Goal: Communication & Community: Answer question/provide support

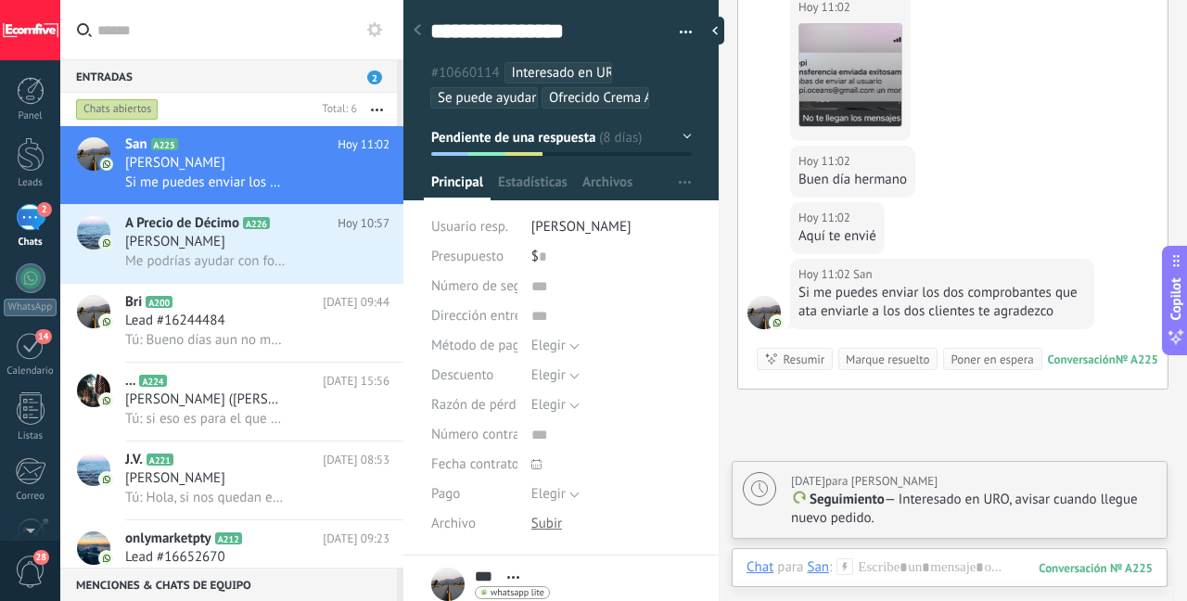
scroll to position [4729, 0]
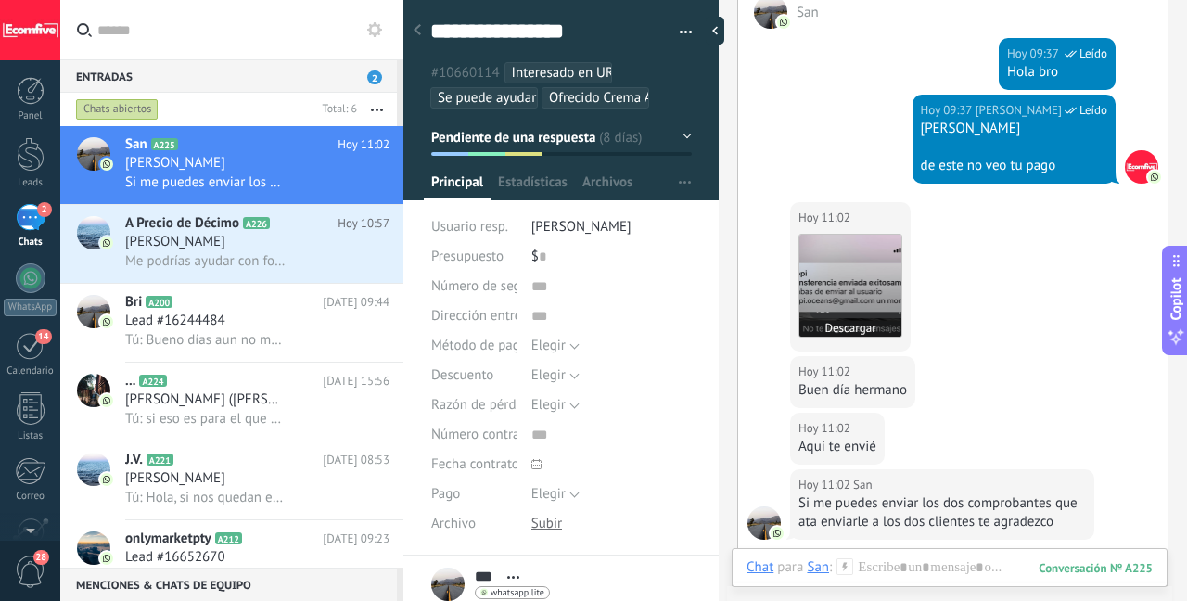
click at [875, 261] on img at bounding box center [850, 286] width 102 height 102
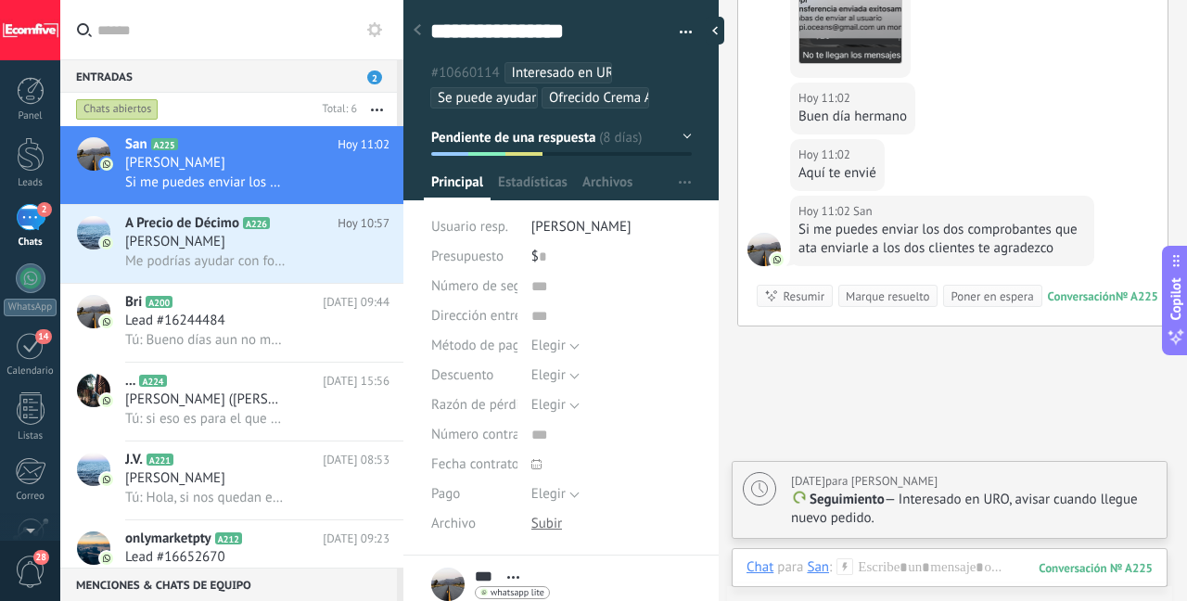
scroll to position [4983, 0]
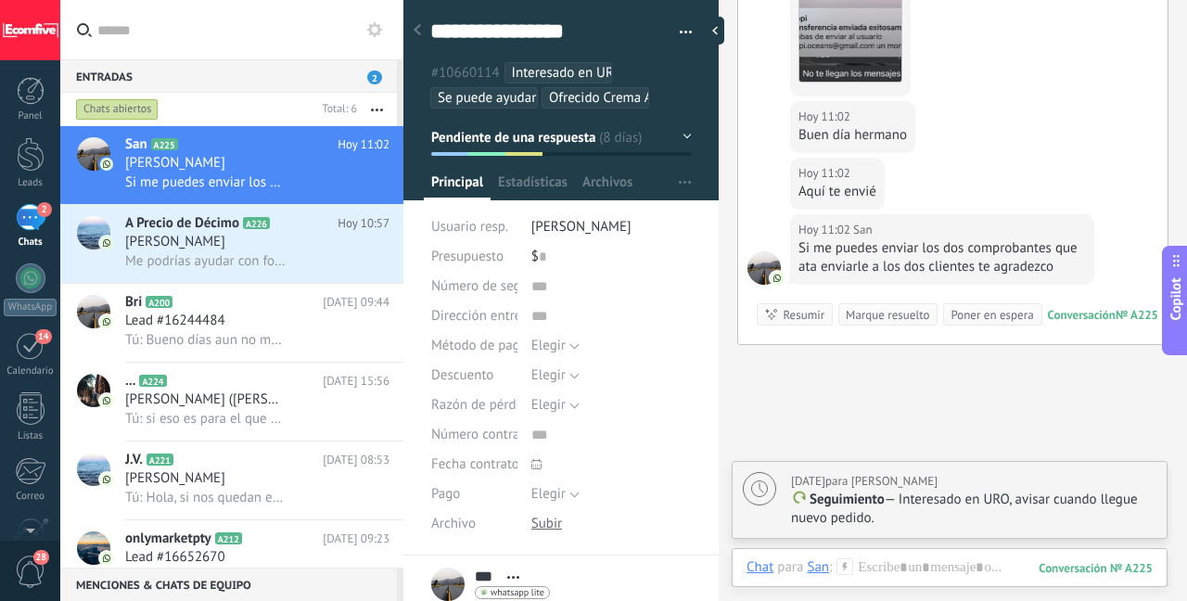
click at [935, 239] on div "Si me puedes enviar los dos comprobantes que ata enviarle a los dos clientes te…" at bounding box center [941, 257] width 287 height 37
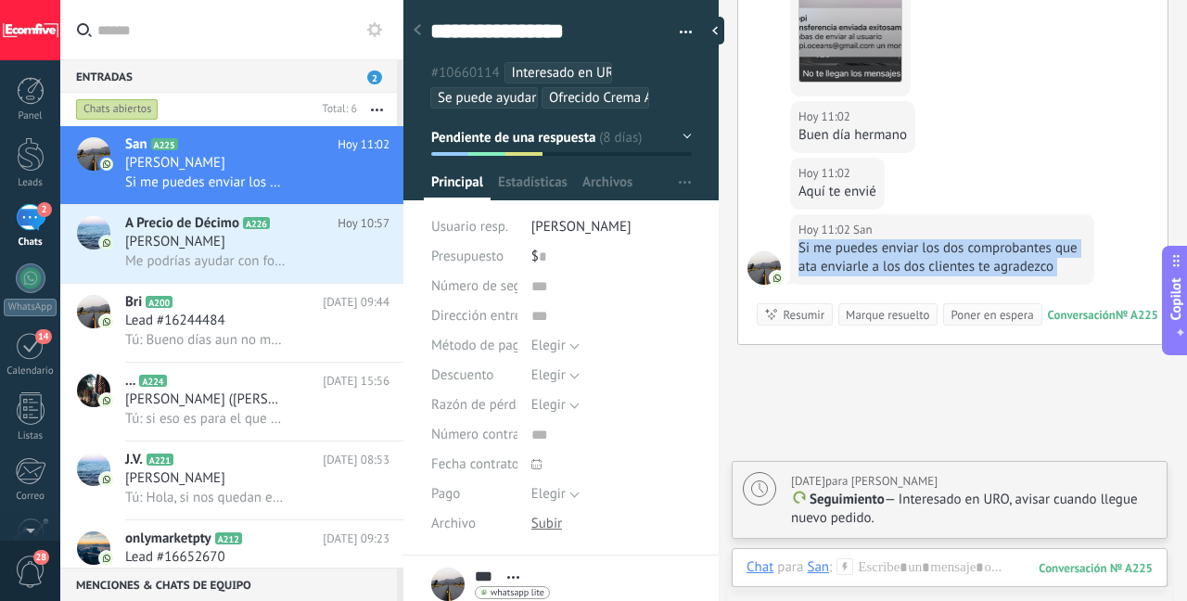
click at [935, 239] on div "Si me puedes enviar los dos comprobantes que ata enviarle a los dos clientes te…" at bounding box center [941, 257] width 287 height 37
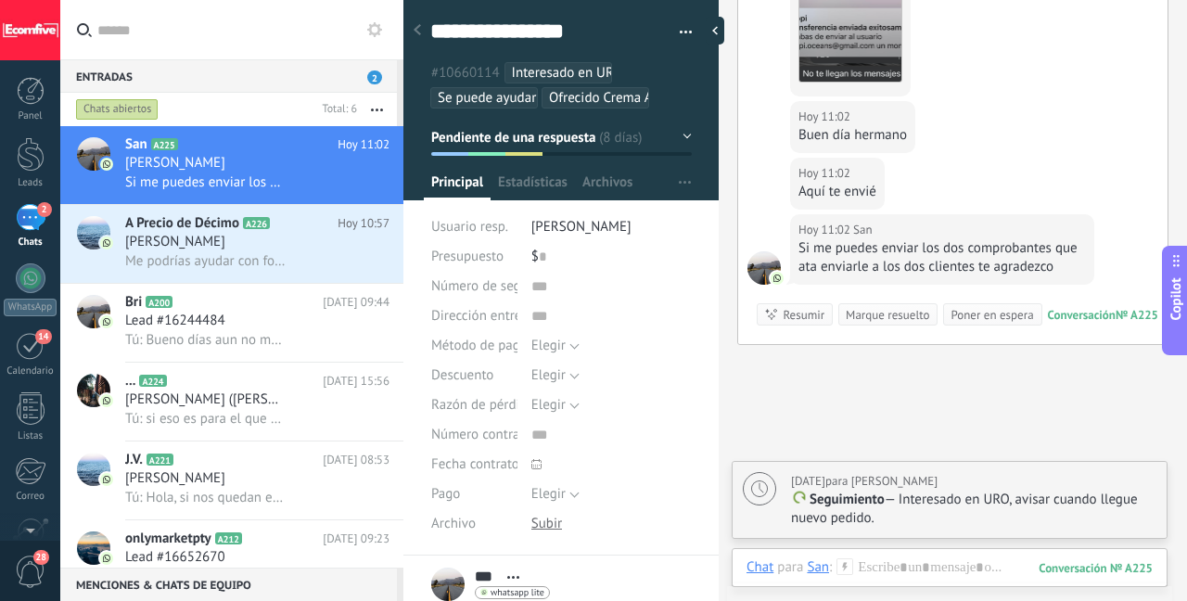
scroll to position [4846, 0]
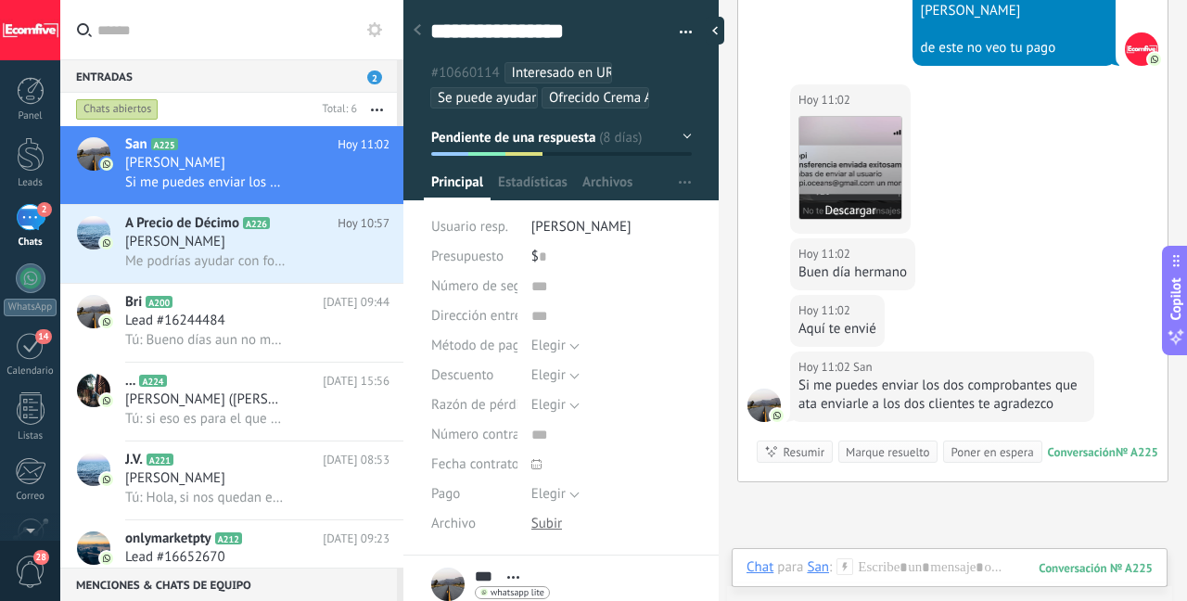
click at [882, 152] on img at bounding box center [850, 168] width 102 height 102
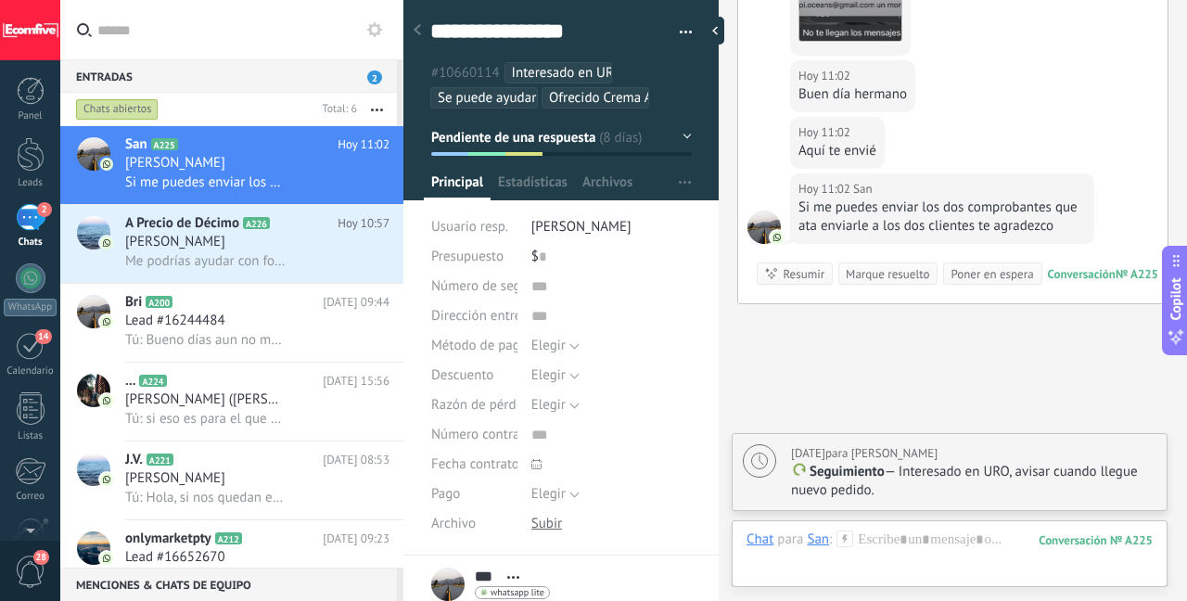
scroll to position [5114, 0]
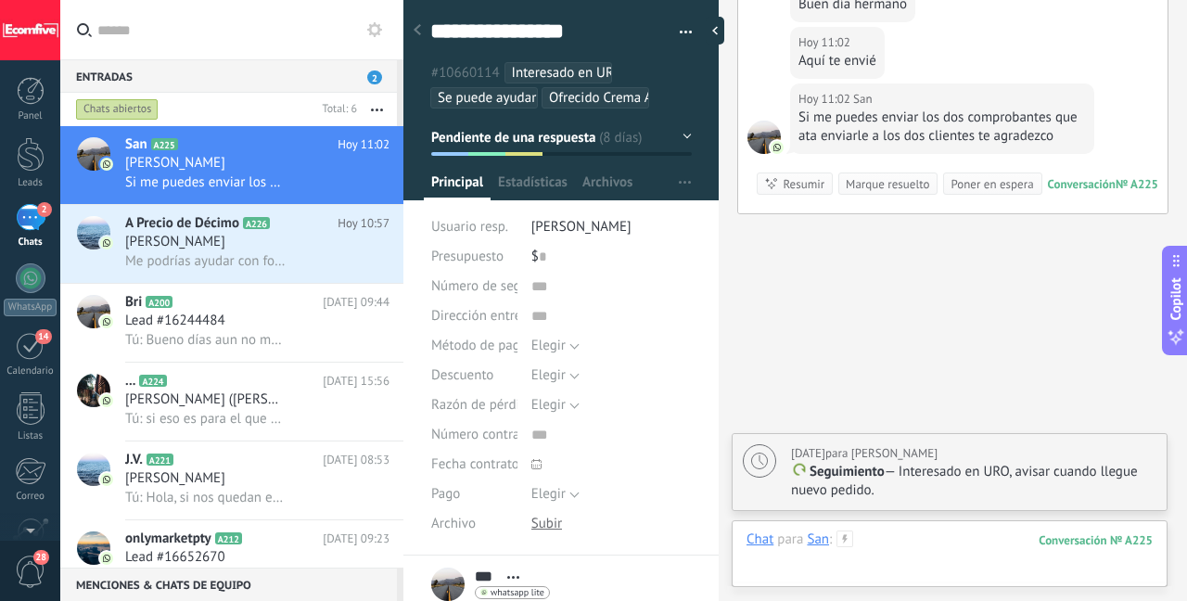
click at [910, 539] on div at bounding box center [949, 558] width 406 height 56
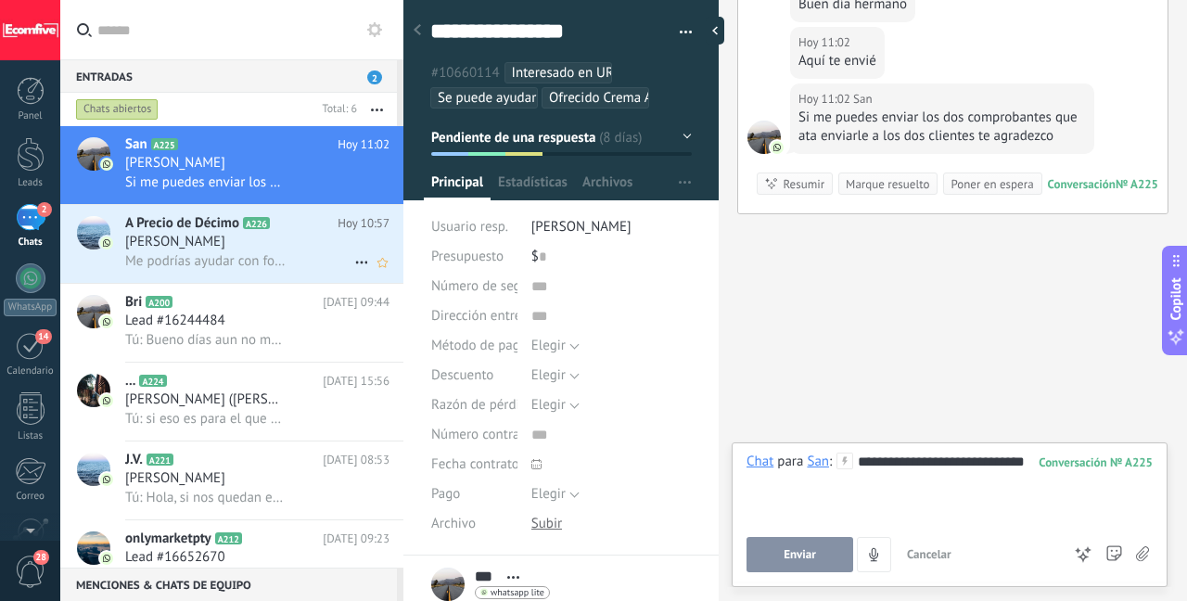
click at [167, 245] on span "[PERSON_NAME]" at bounding box center [175, 242] width 100 height 19
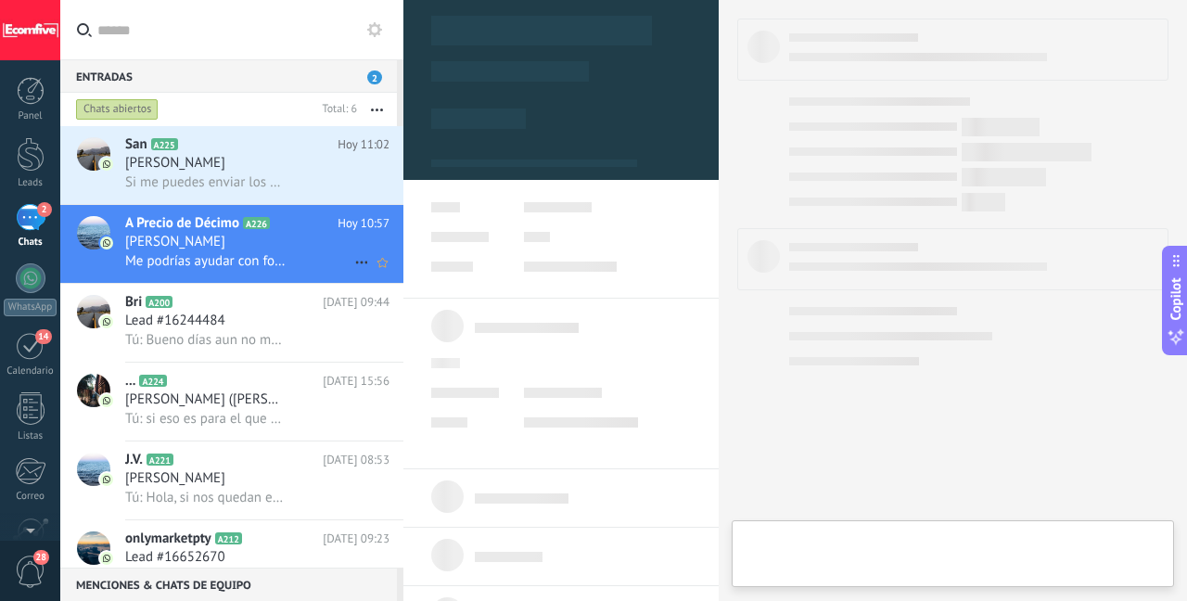
type textarea "***"
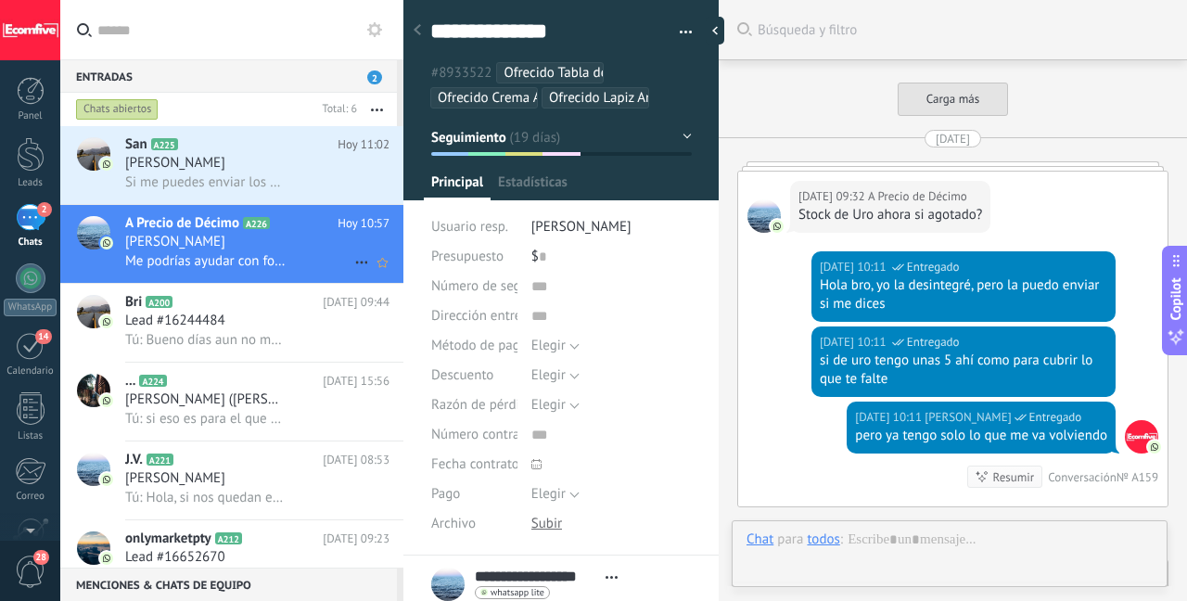
scroll to position [5199, 0]
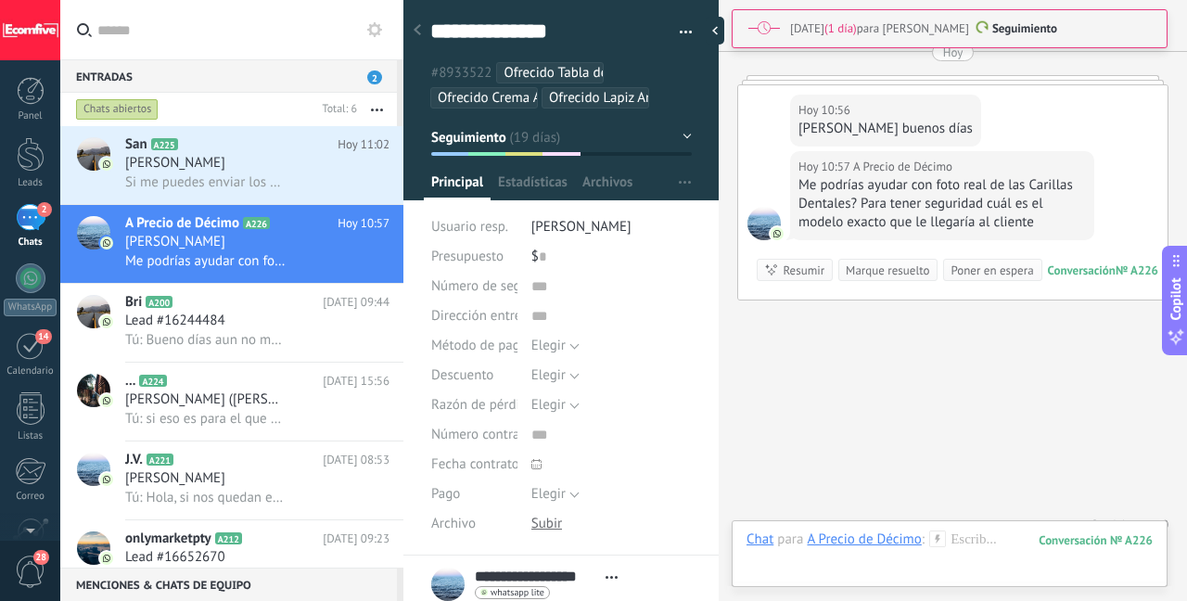
click at [976, 196] on div "Me podrías ayudar con foto real de las Carillas Dentales? Para tener seguridad …" at bounding box center [941, 204] width 287 height 56
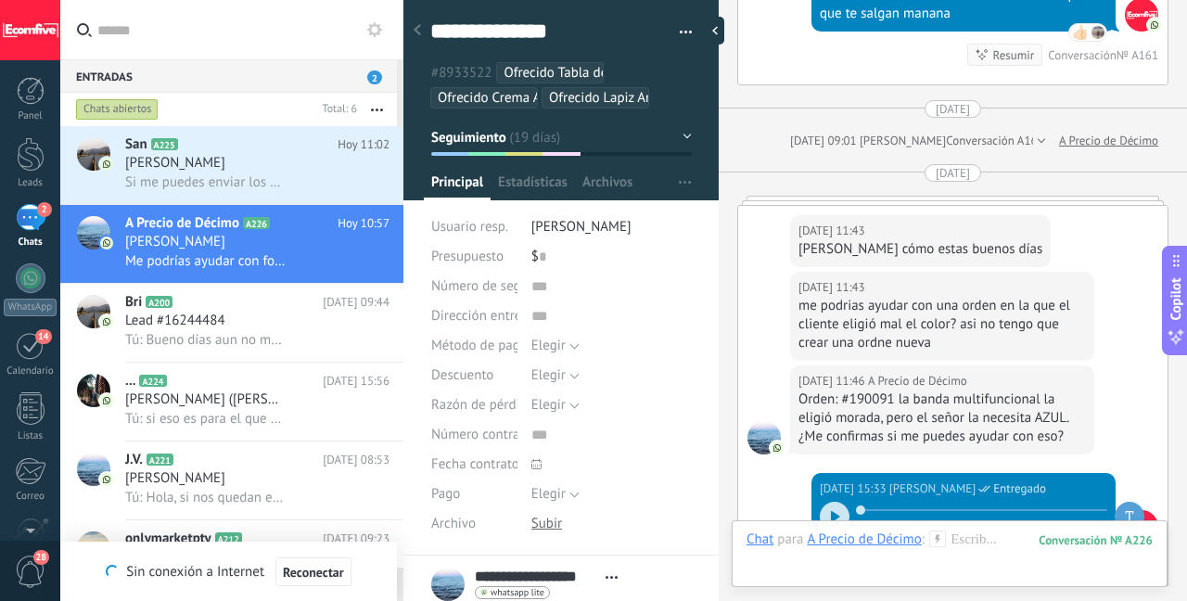
scroll to position [6630, 0]
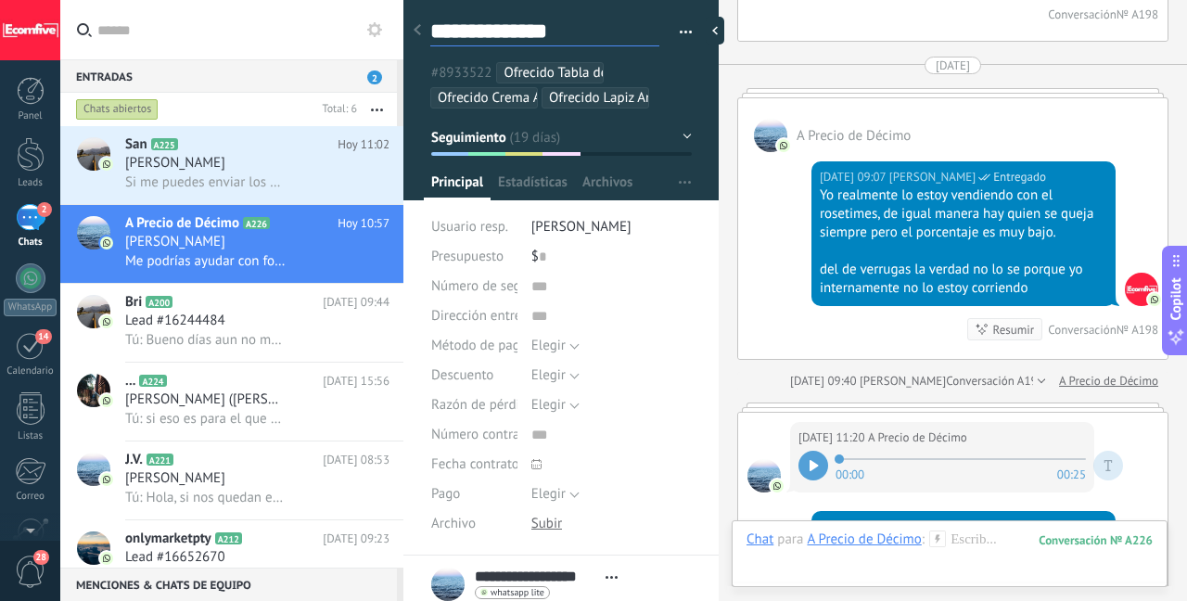
click at [537, 32] on textarea "**********" at bounding box center [544, 32] width 229 height 29
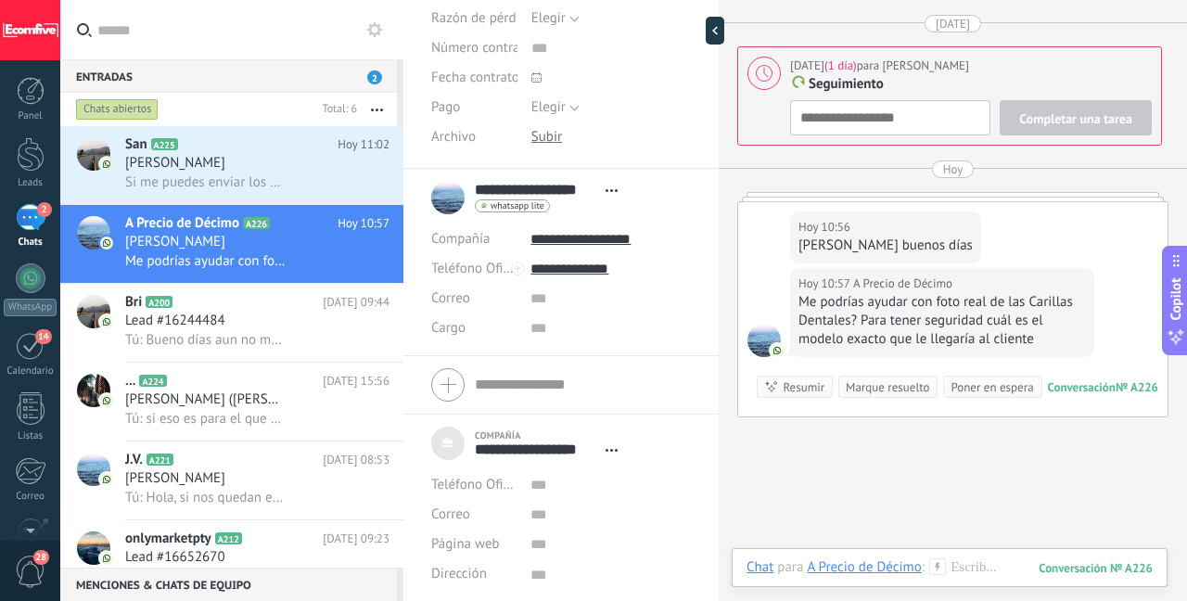
scroll to position [8885, 0]
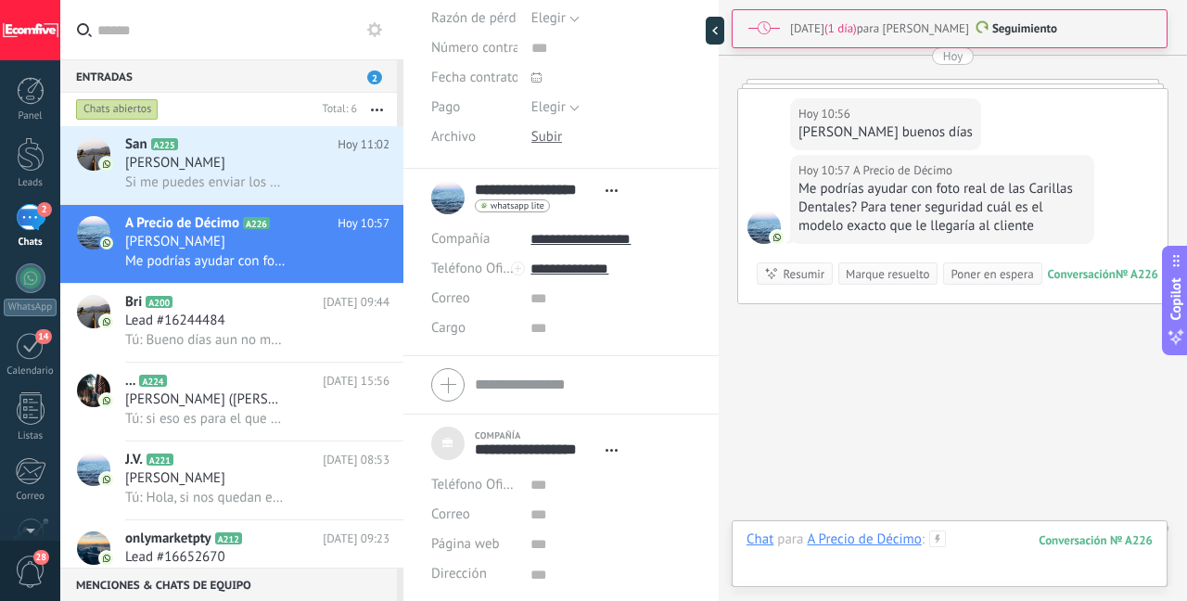
click at [969, 552] on div at bounding box center [949, 558] width 406 height 56
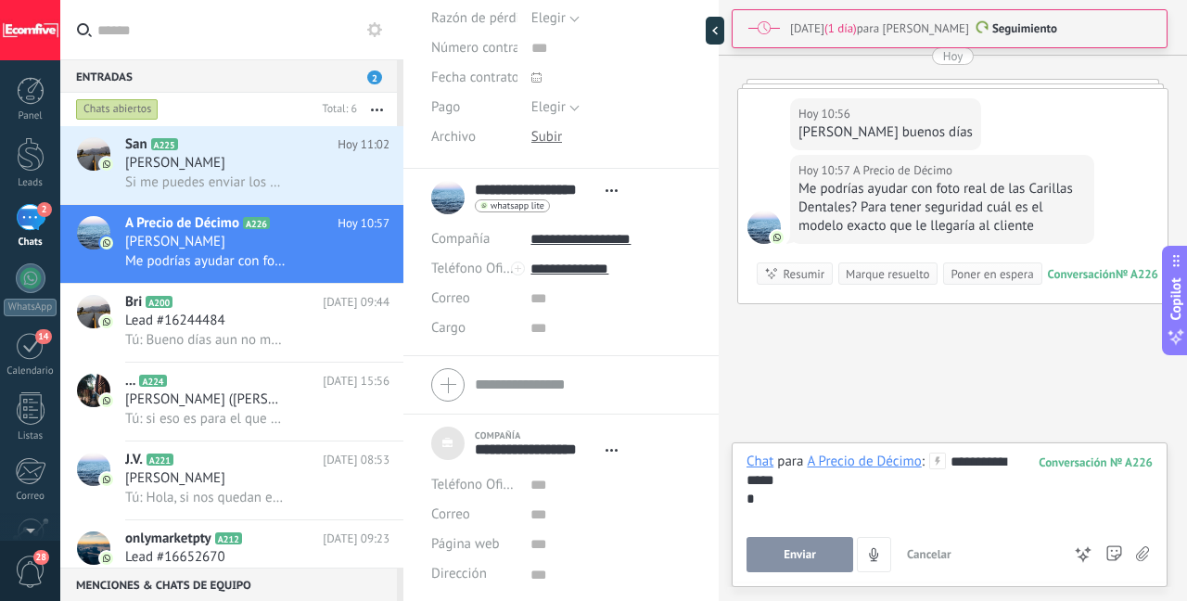
click at [770, 566] on button "Enviar" at bounding box center [799, 554] width 107 height 35
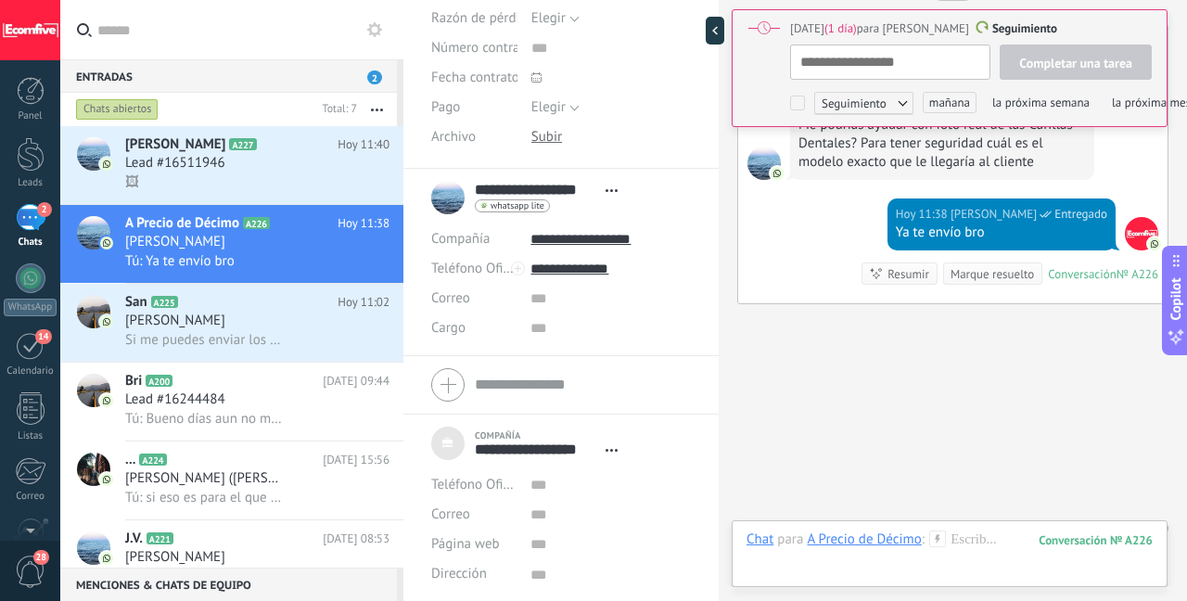
scroll to position [19, 0]
click at [283, 184] on div "🖼" at bounding box center [257, 181] width 264 height 19
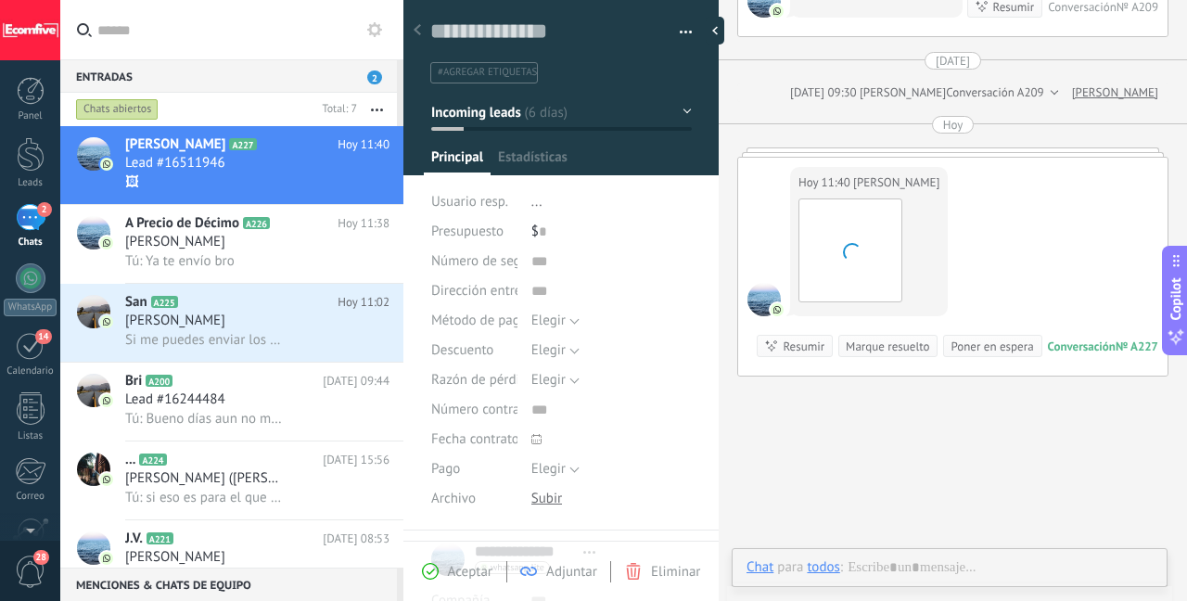
scroll to position [28, 0]
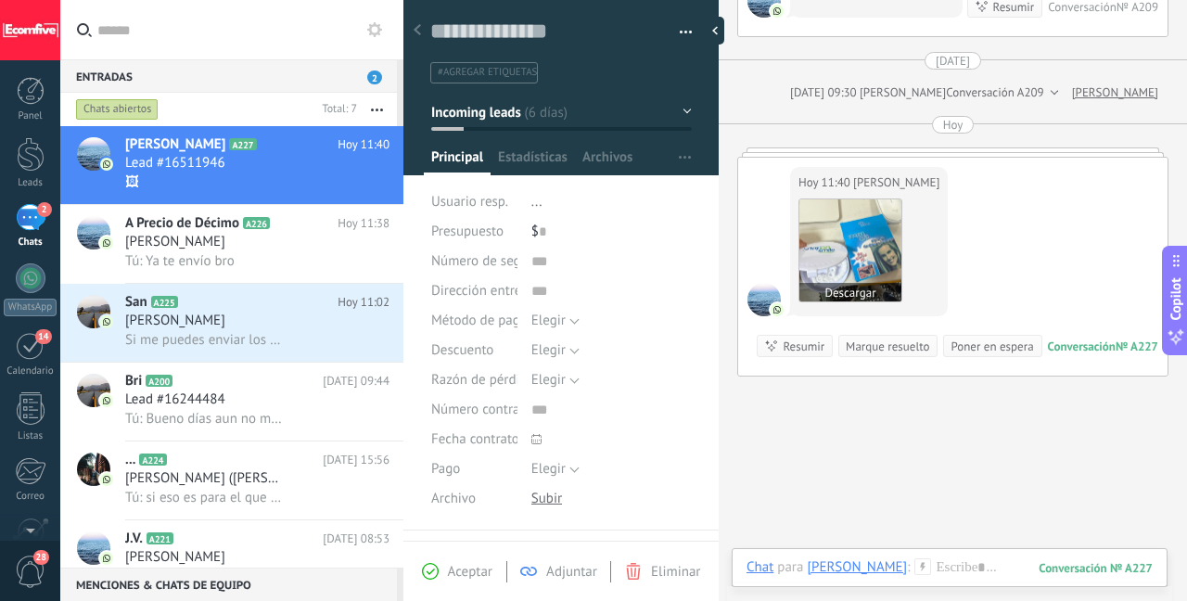
click at [863, 291] on img at bounding box center [850, 250] width 102 height 102
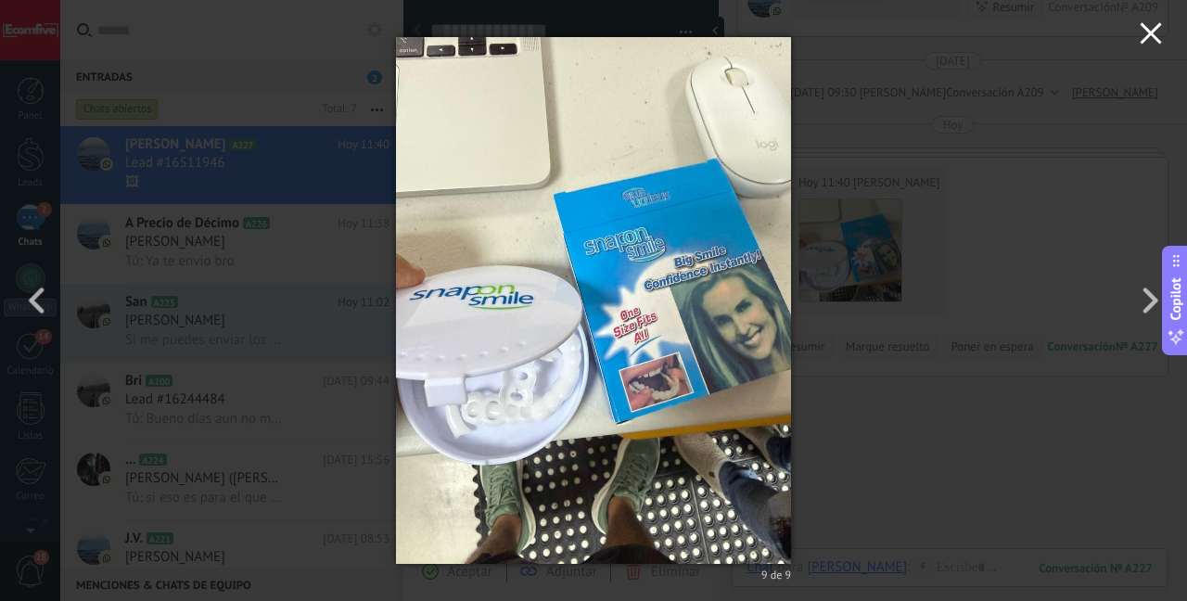
click at [1158, 32] on icon "button" at bounding box center [1150, 33] width 22 height 22
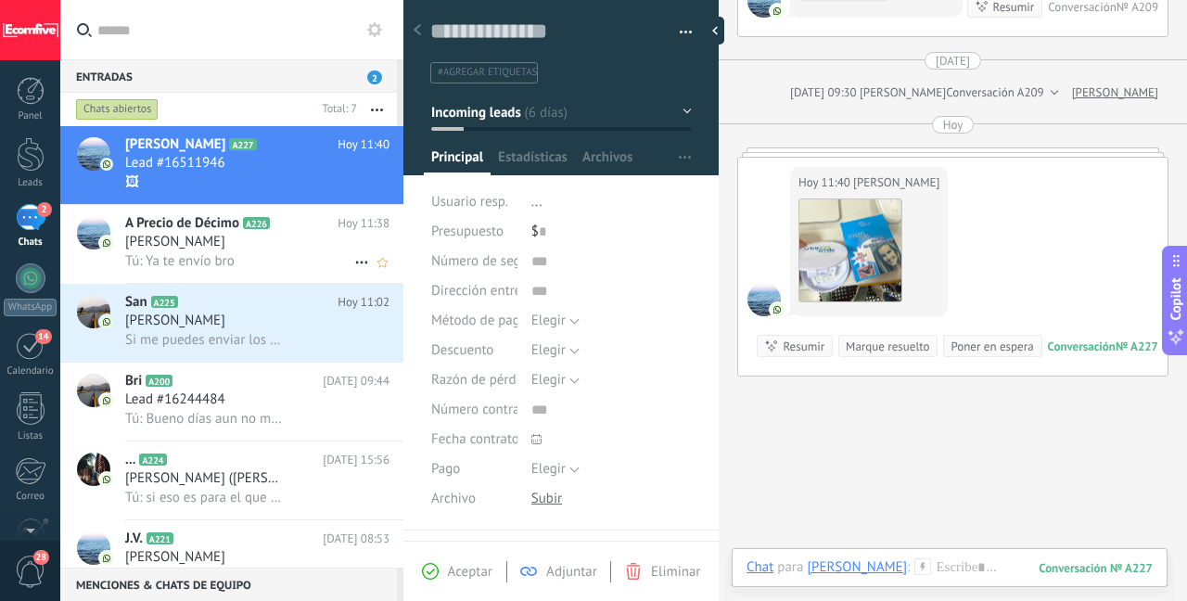
click at [279, 247] on div "[PERSON_NAME]" at bounding box center [257, 242] width 264 height 19
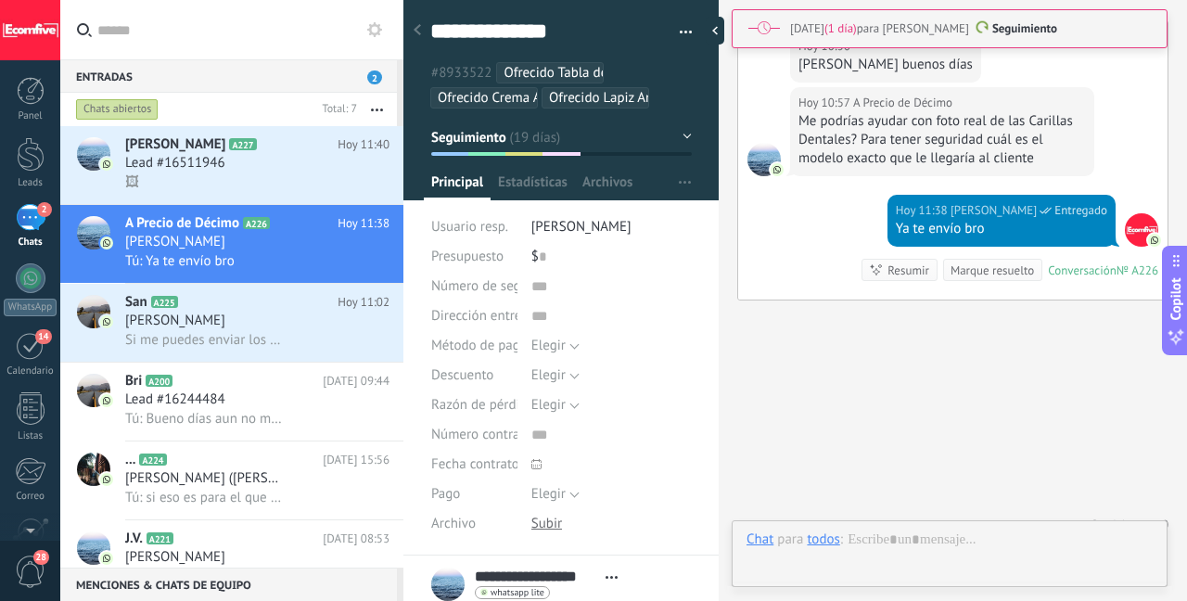
scroll to position [19, 0]
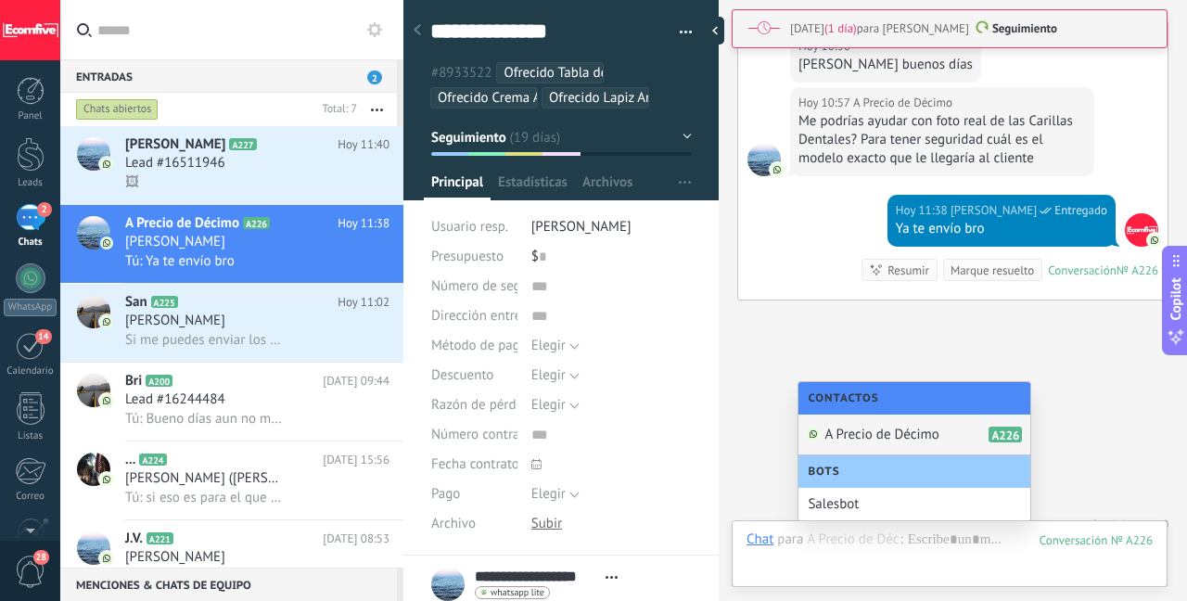
click at [872, 444] on div "A Precio de Décimo A226" at bounding box center [914, 434] width 232 height 41
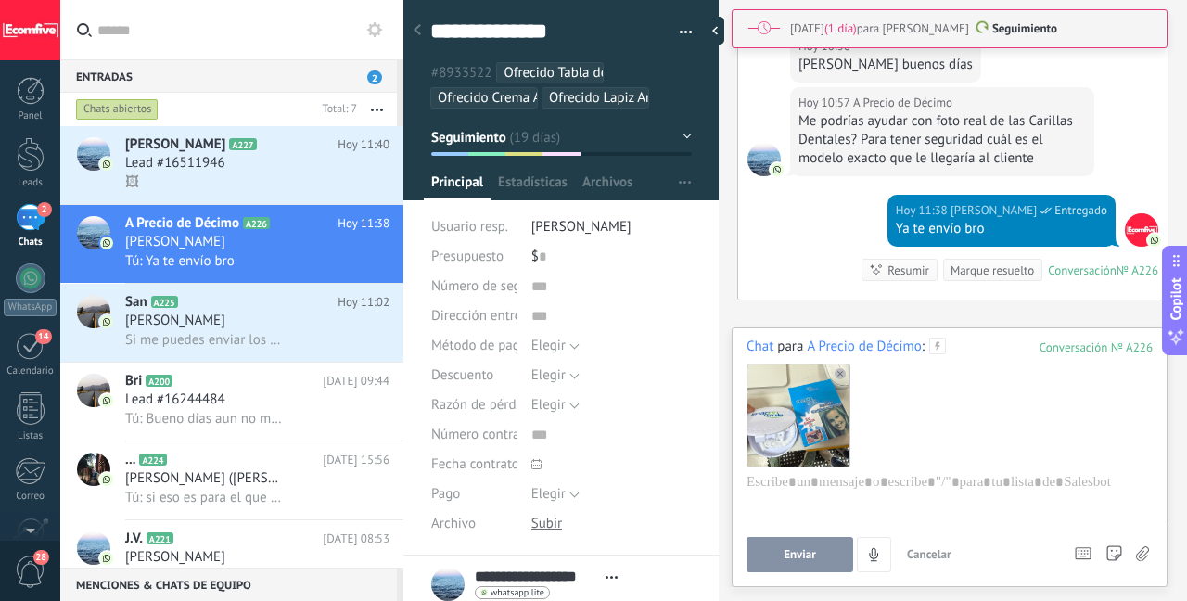
click at [796, 554] on span "Enviar" at bounding box center [799, 554] width 32 height 13
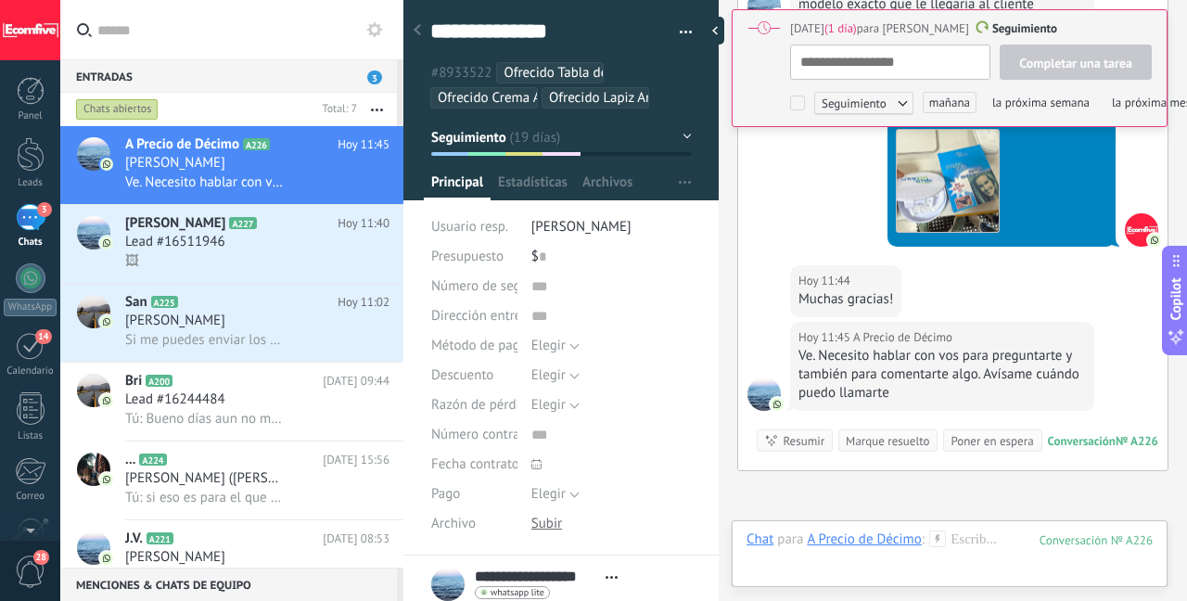
type textarea "**********"
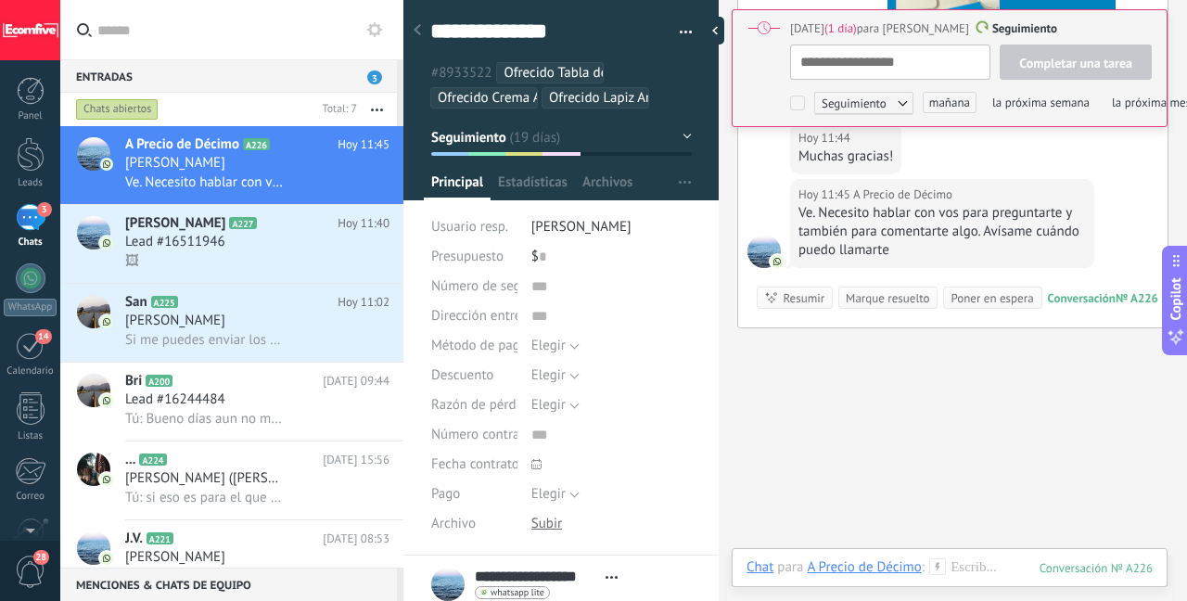
scroll to position [5532, 0]
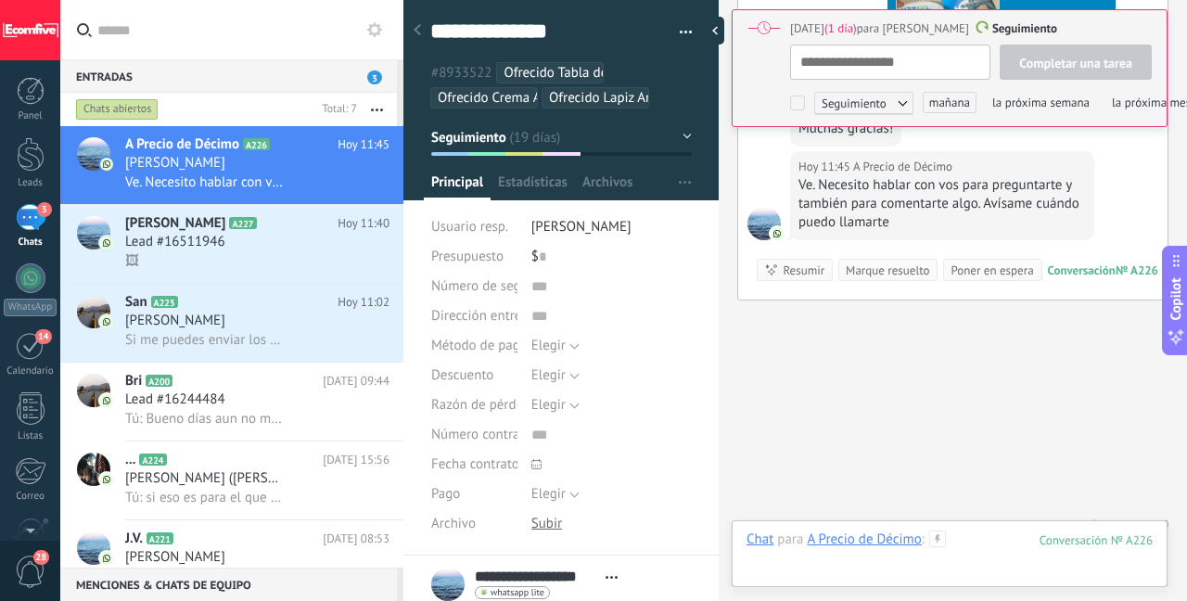
click at [996, 540] on div at bounding box center [949, 558] width 406 height 56
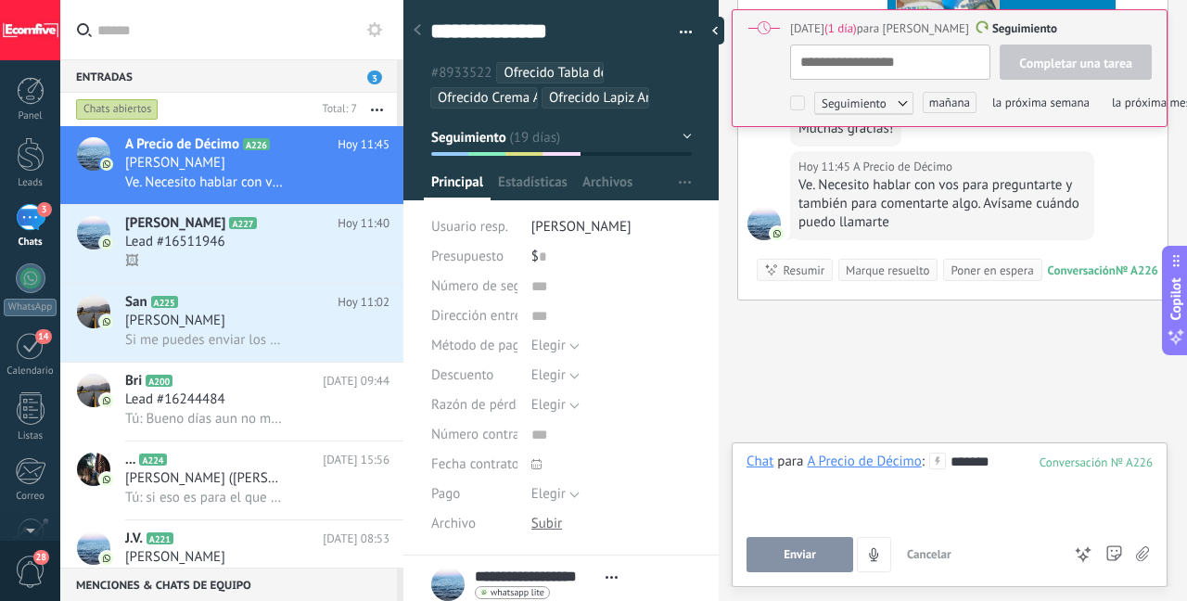
click at [791, 553] on span "Enviar" at bounding box center [799, 554] width 32 height 13
type textarea "**********"
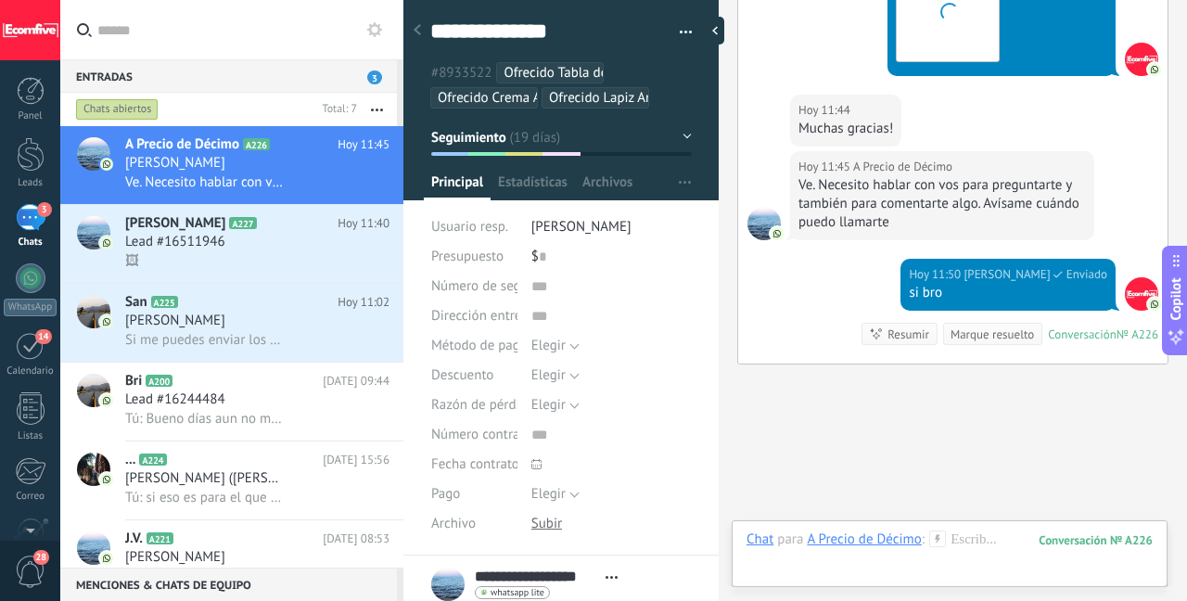
scroll to position [19, 0]
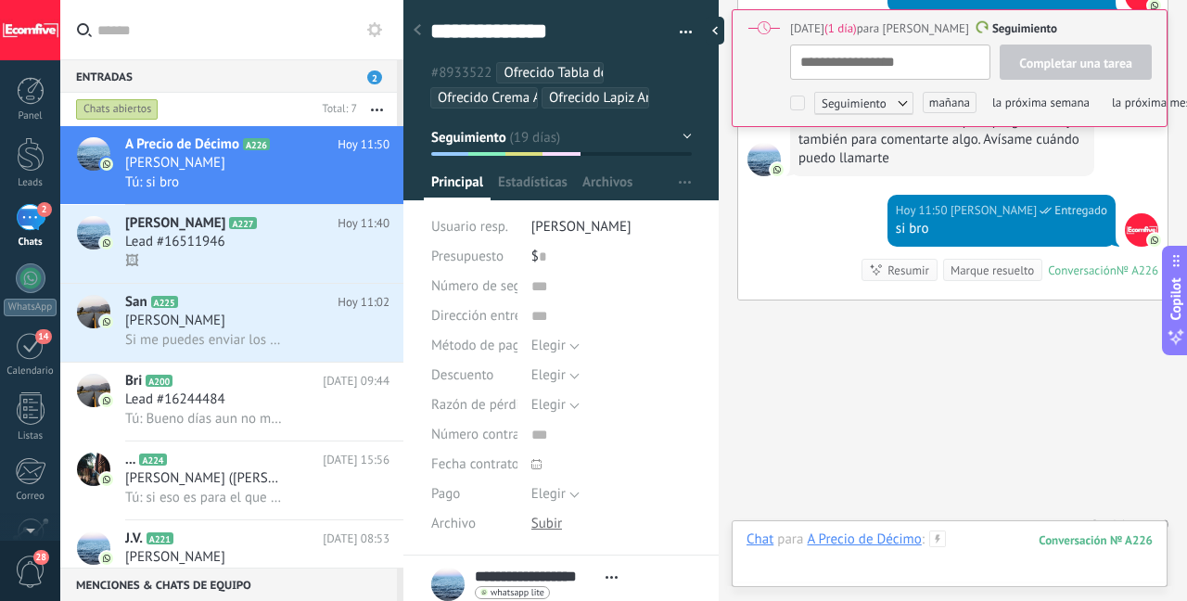
click at [962, 535] on div at bounding box center [949, 558] width 406 height 56
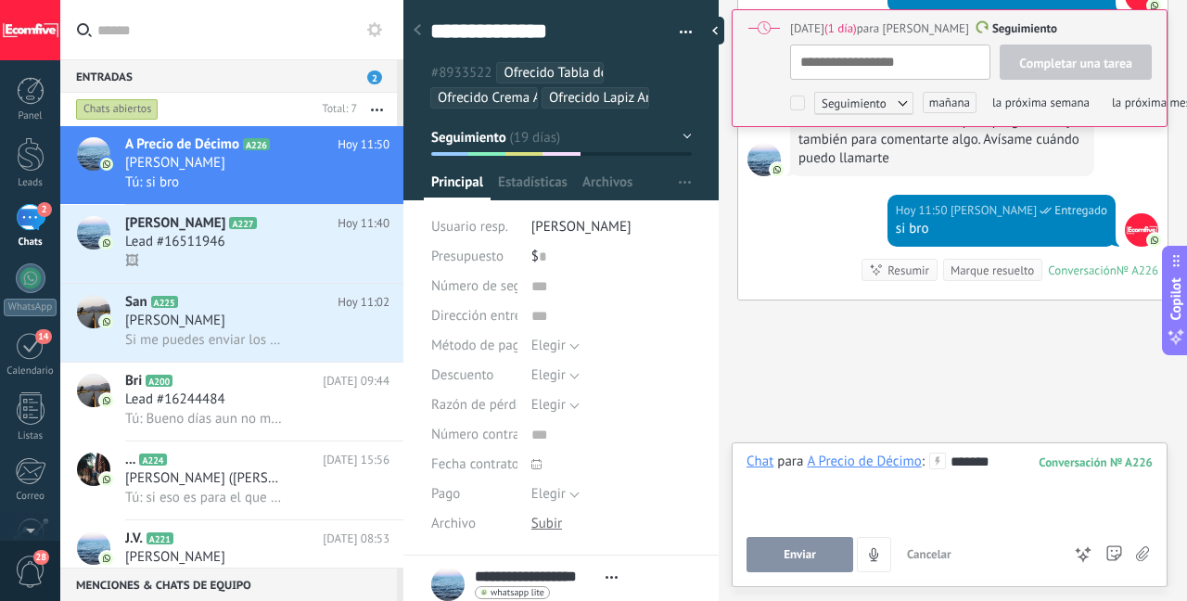
click at [767, 567] on button "Enviar" at bounding box center [799, 554] width 107 height 35
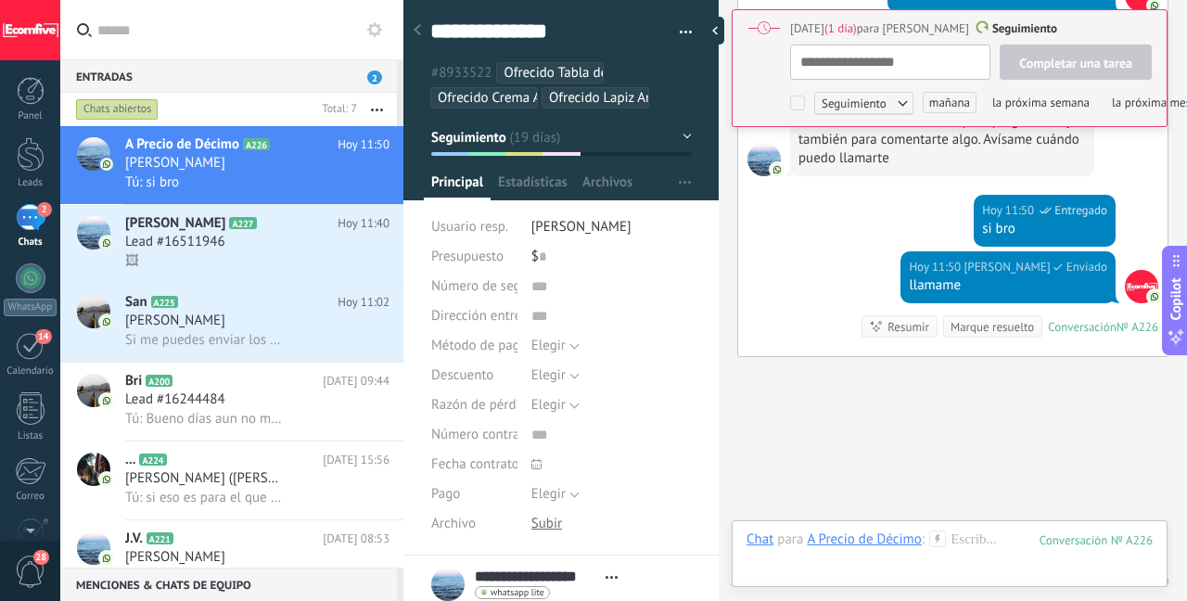
scroll to position [5653, 0]
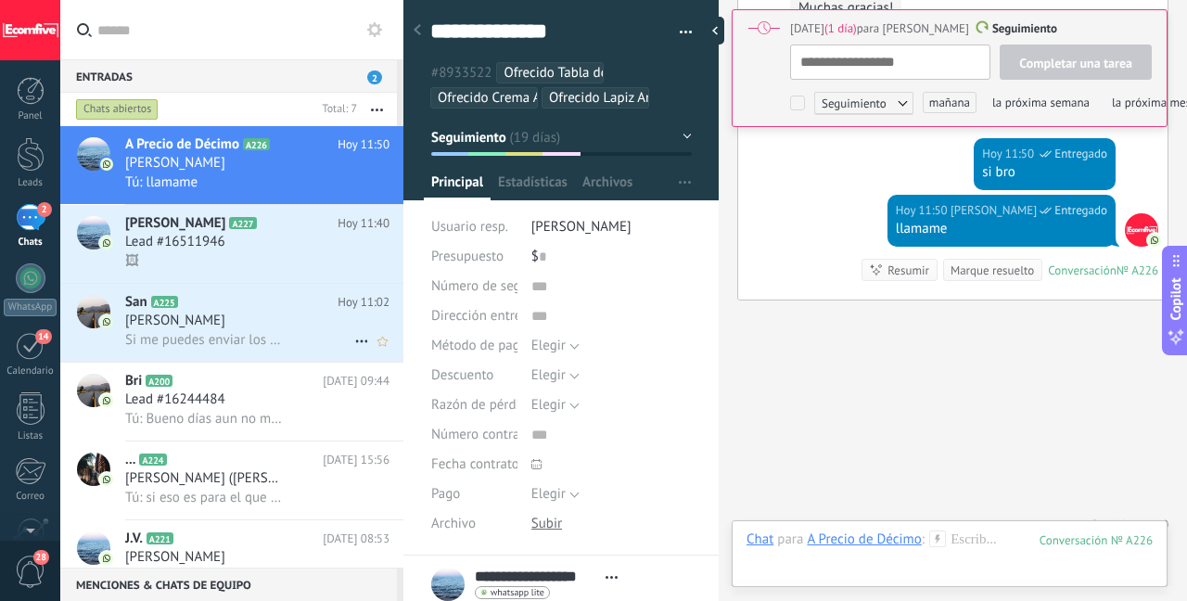
click at [283, 317] on div "[PERSON_NAME]" at bounding box center [257, 321] width 264 height 19
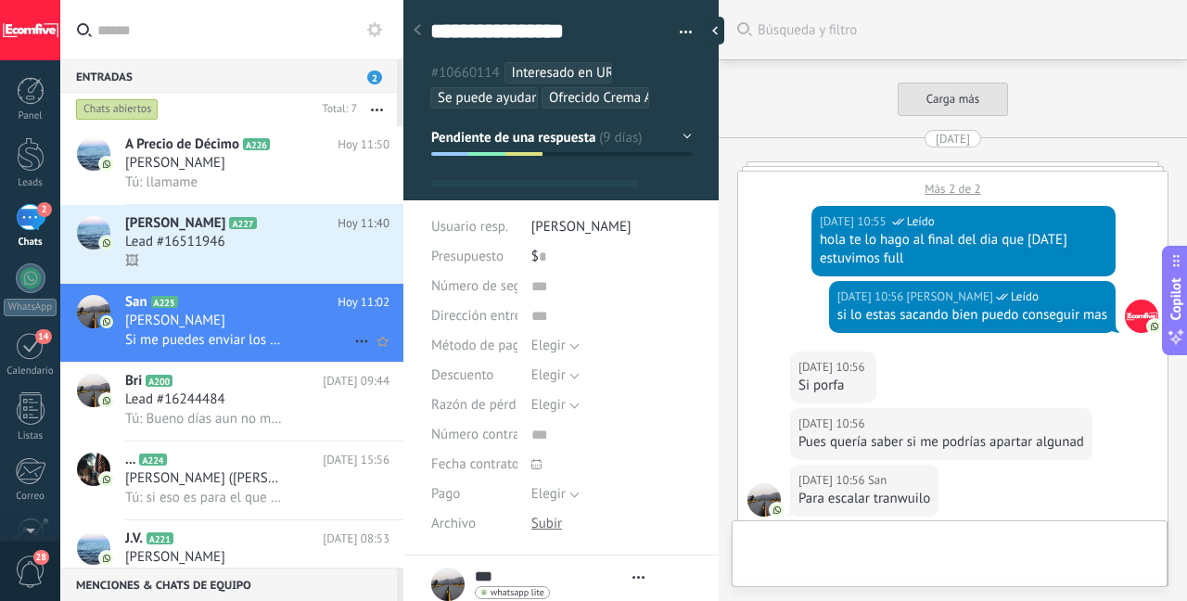
type textarea "***"
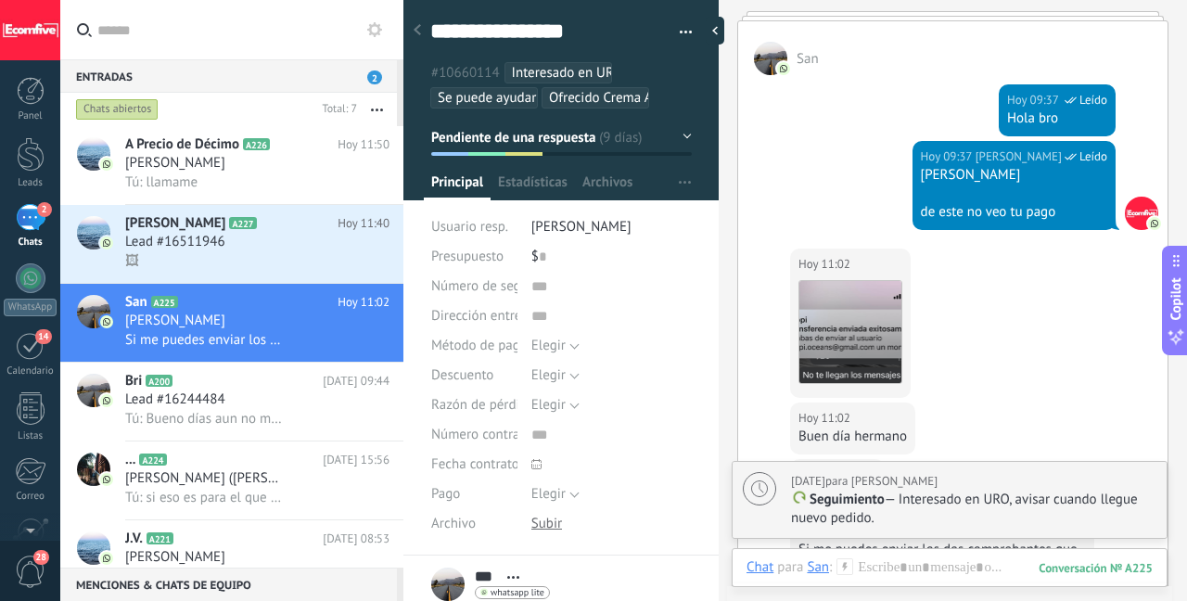
scroll to position [4705, 0]
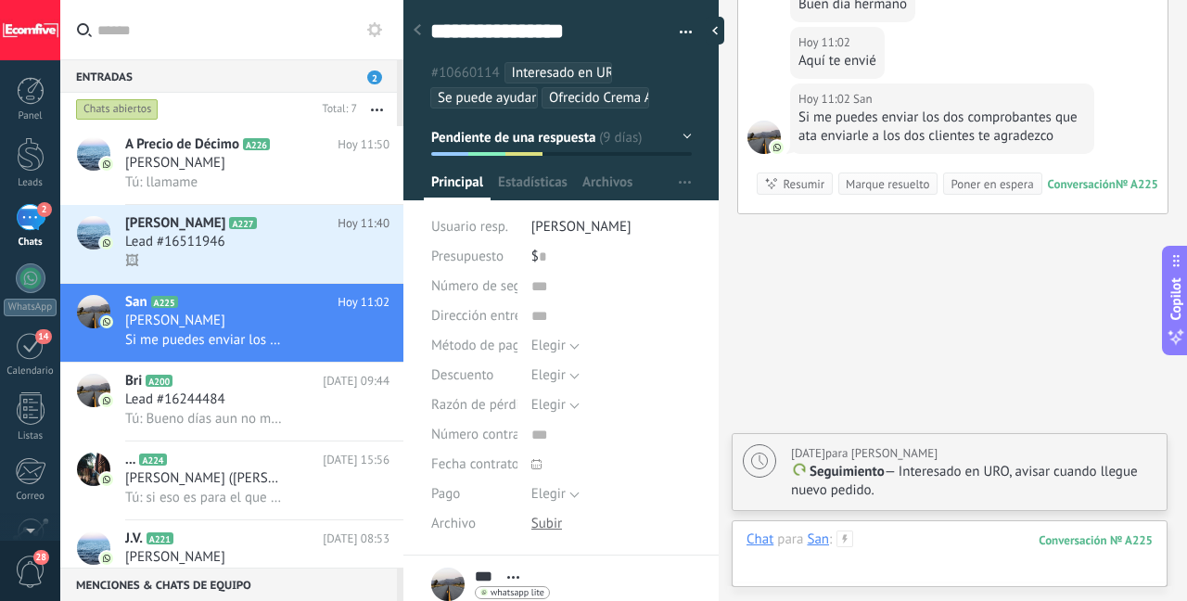
click at [929, 537] on div at bounding box center [949, 558] width 406 height 56
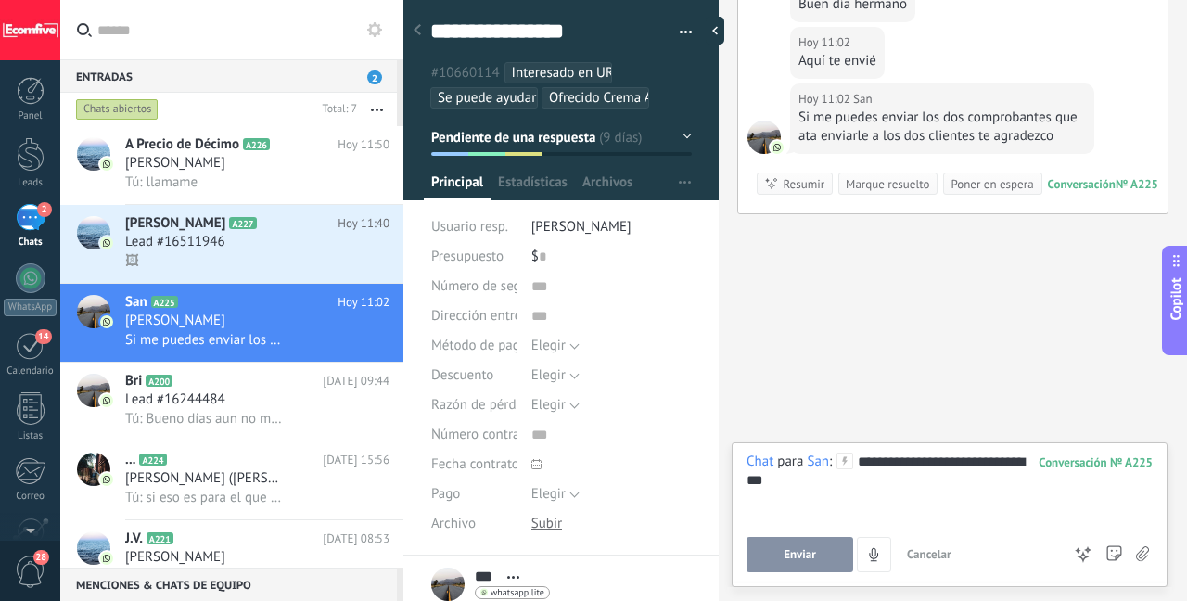
click at [810, 554] on span "Enviar" at bounding box center [799, 554] width 32 height 13
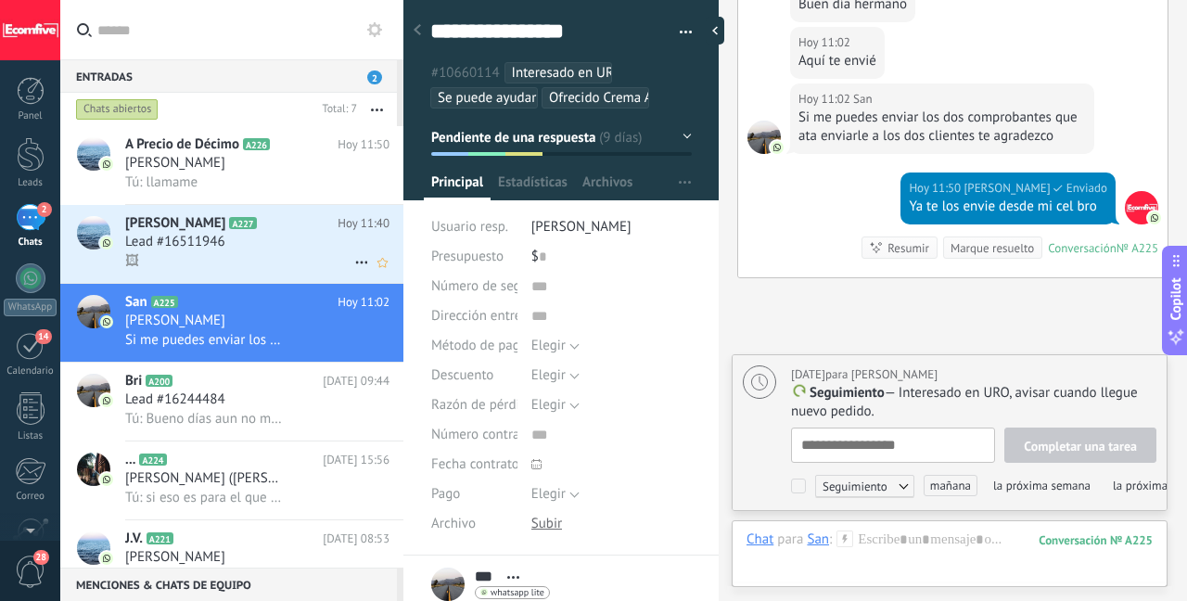
scroll to position [19, 0]
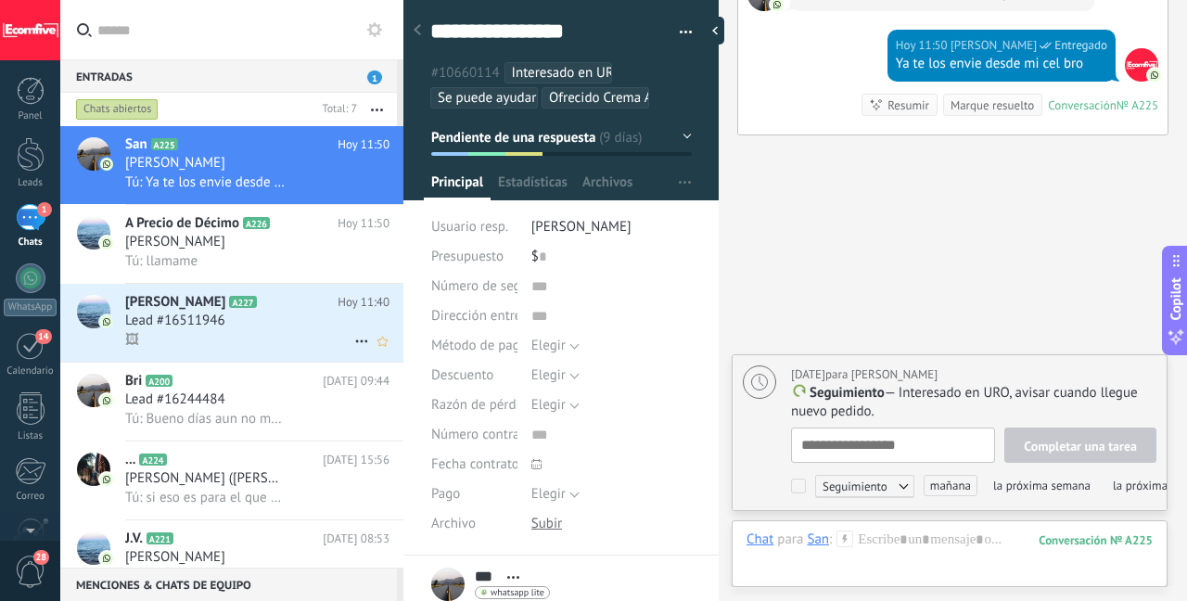
click at [278, 339] on div "🖼" at bounding box center [257, 339] width 264 height 19
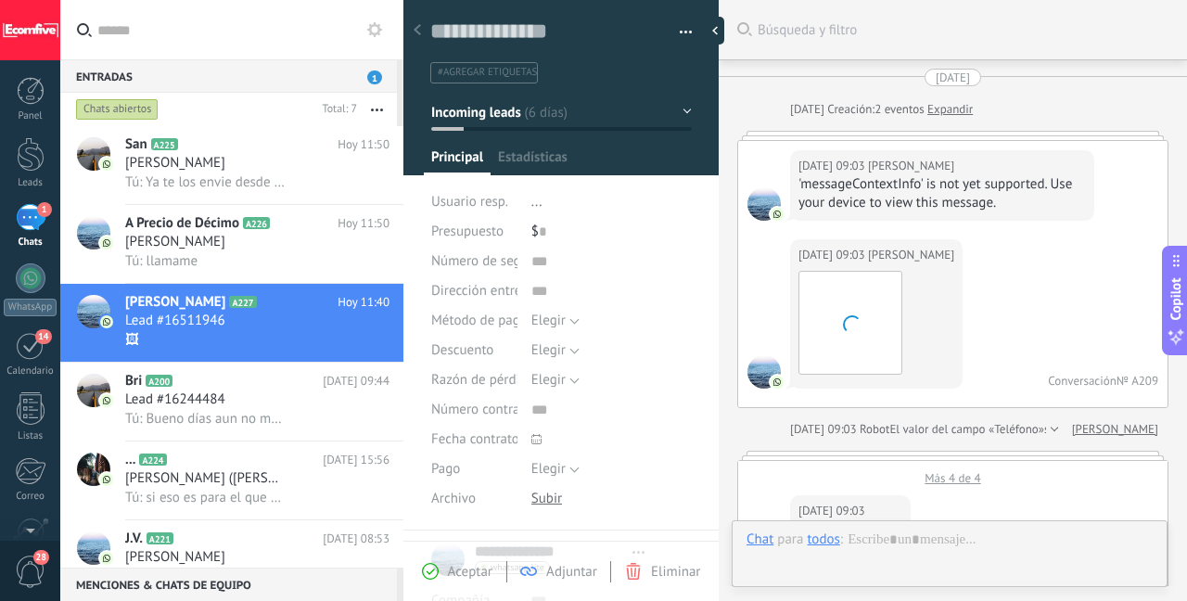
type textarea "**********"
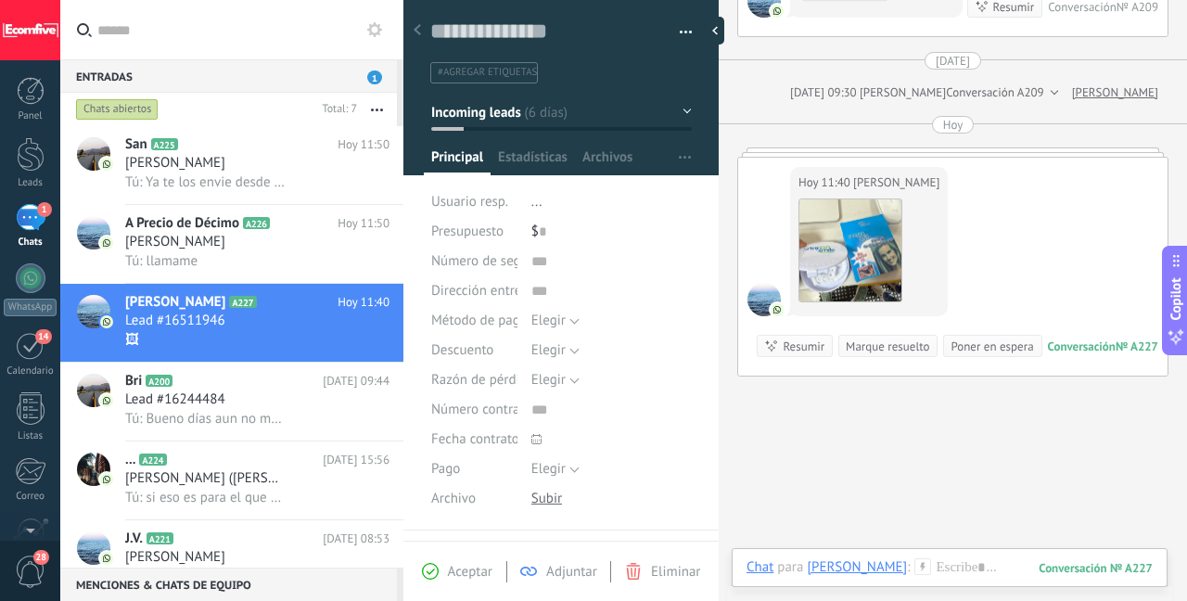
click at [898, 355] on div "Marque resuelto" at bounding box center [887, 346] width 83 height 18
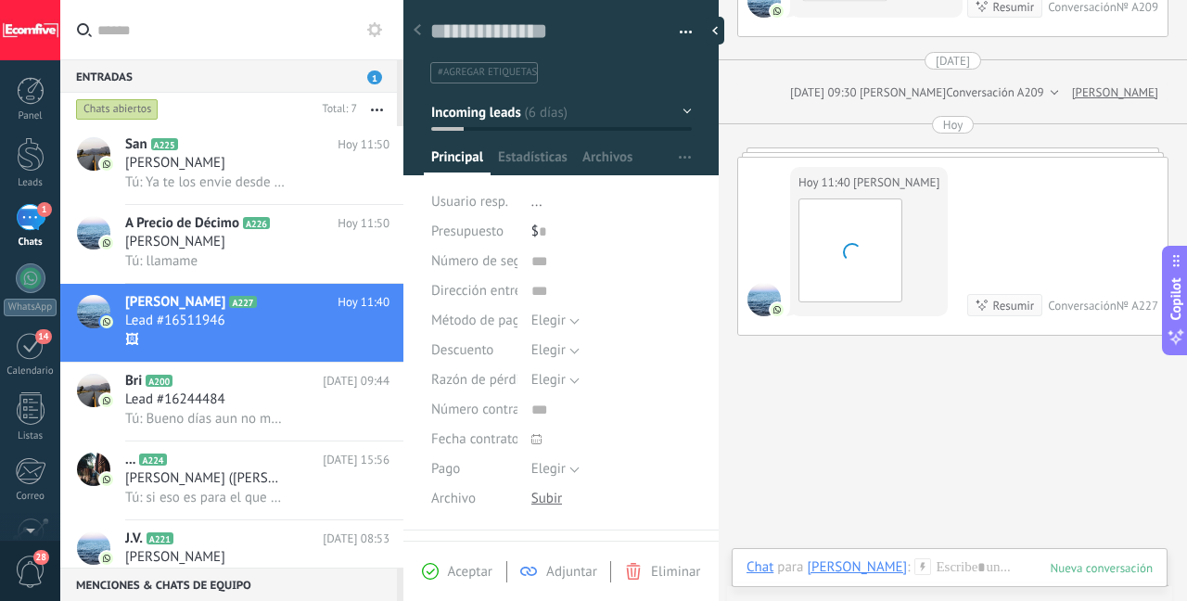
scroll to position [1880, 0]
